Goal: Information Seeking & Learning: Learn about a topic

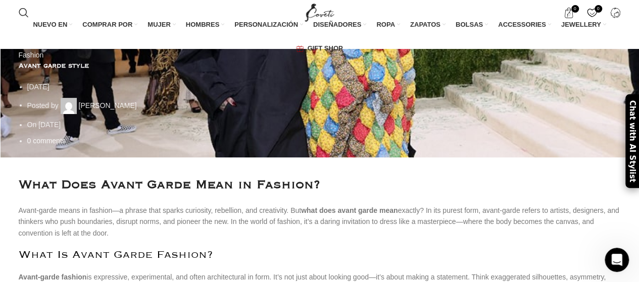
click at [489, 71] on h1 "Avant garde style" at bounding box center [320, 66] width 602 height 11
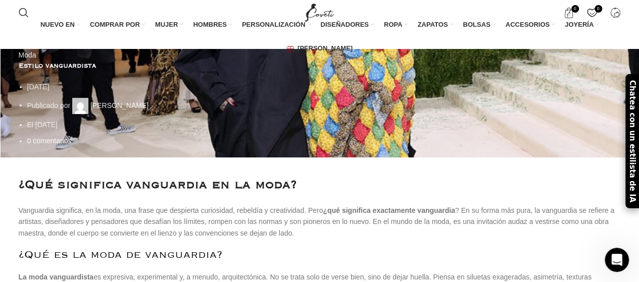
click at [489, 71] on h1 "Estilo vanguardista" at bounding box center [320, 66] width 602 height 11
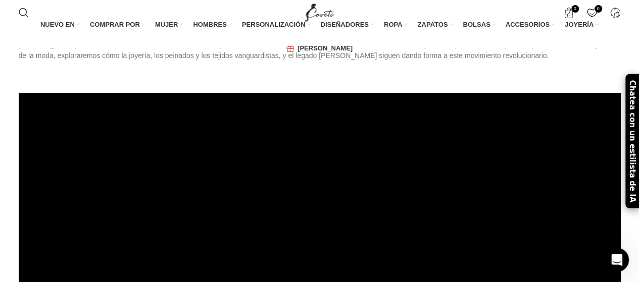
scroll to position [1919, 0]
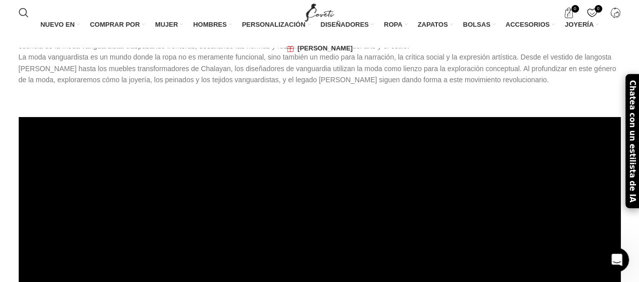
scroll to position [1869, 0]
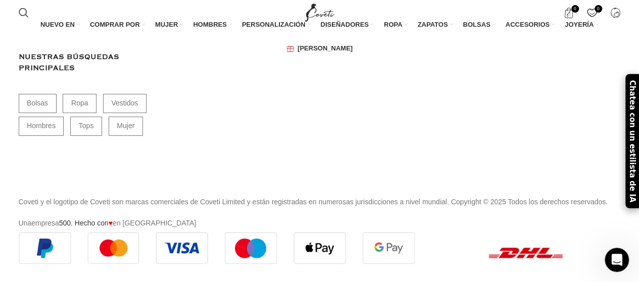
scroll to position [10895, 0]
